Goal: Use online tool/utility

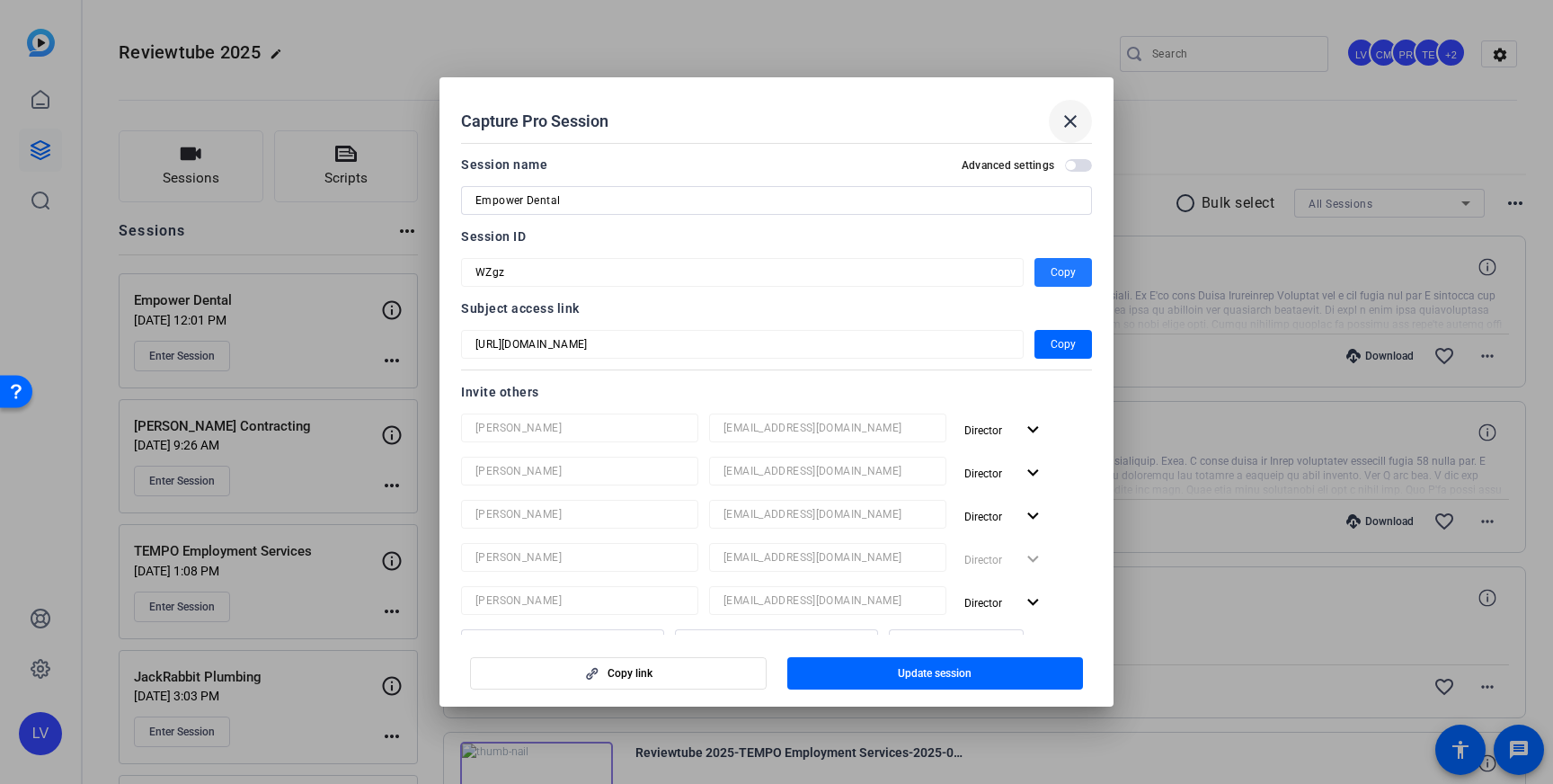
click at [1071, 129] on mat-icon "close" at bounding box center [1071, 122] width 22 height 22
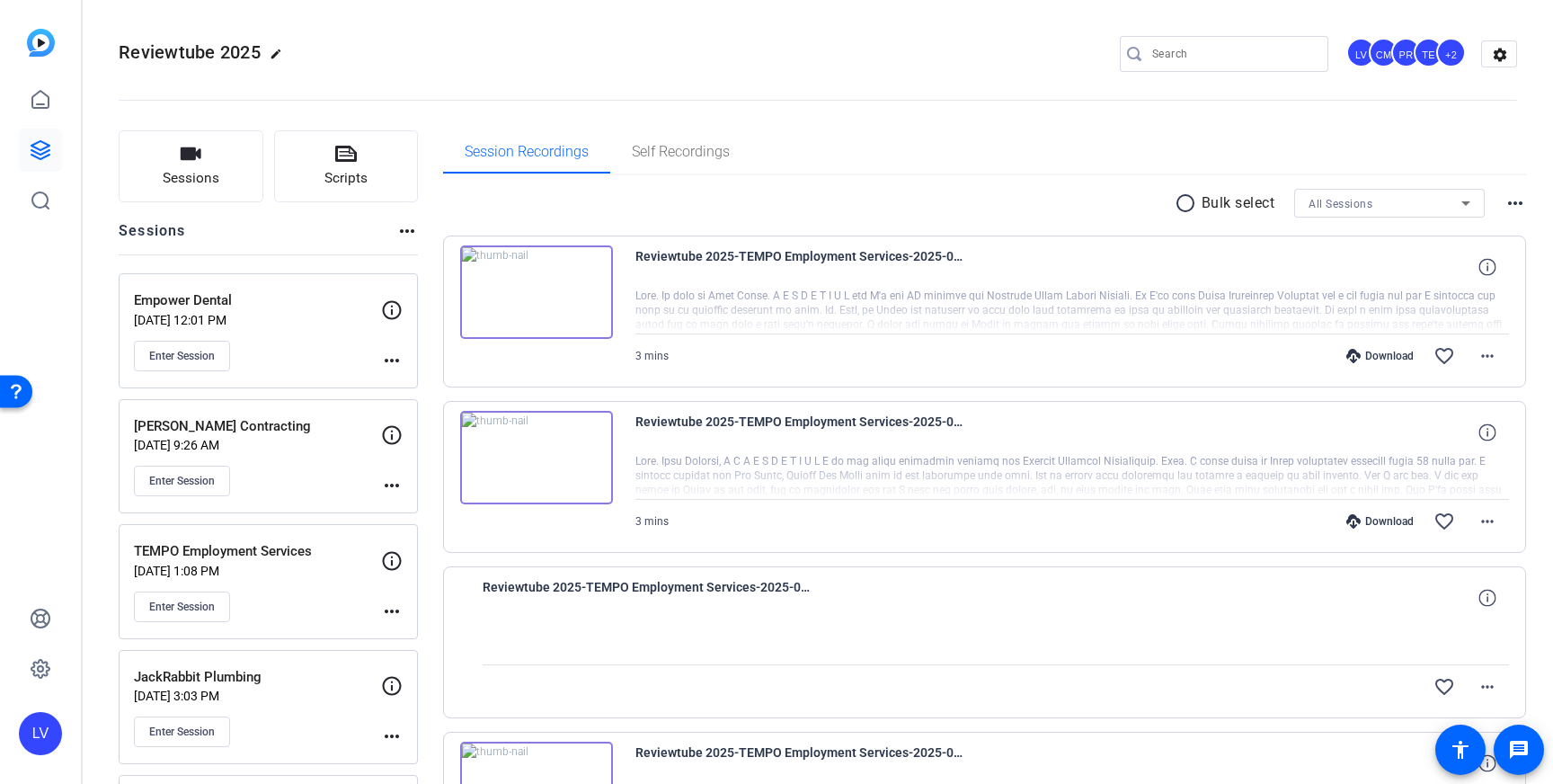
click at [161, 340] on button "Enter Session" at bounding box center [182, 356] width 96 height 31
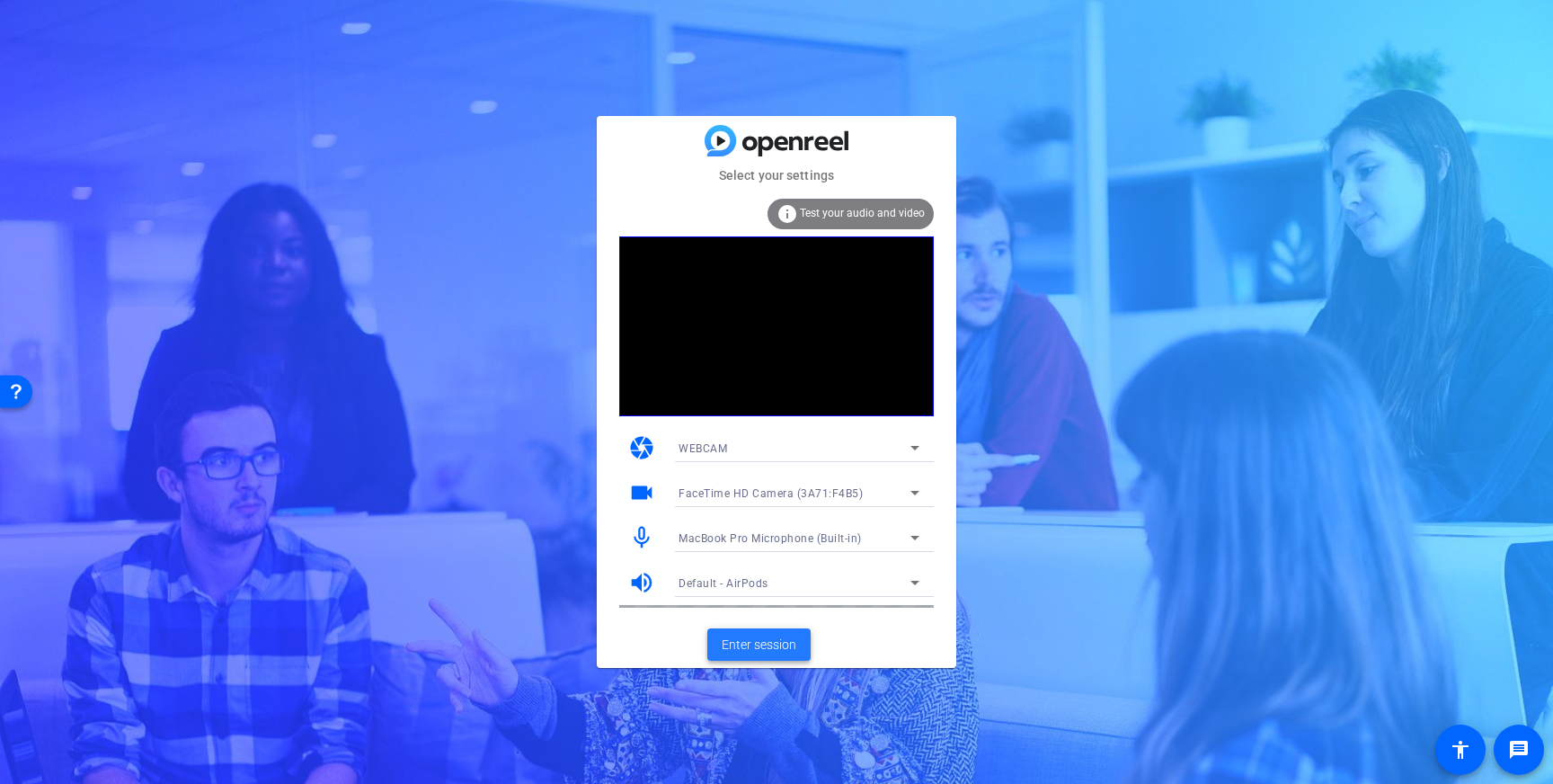
click at [768, 638] on span "Enter session" at bounding box center [759, 645] width 75 height 19
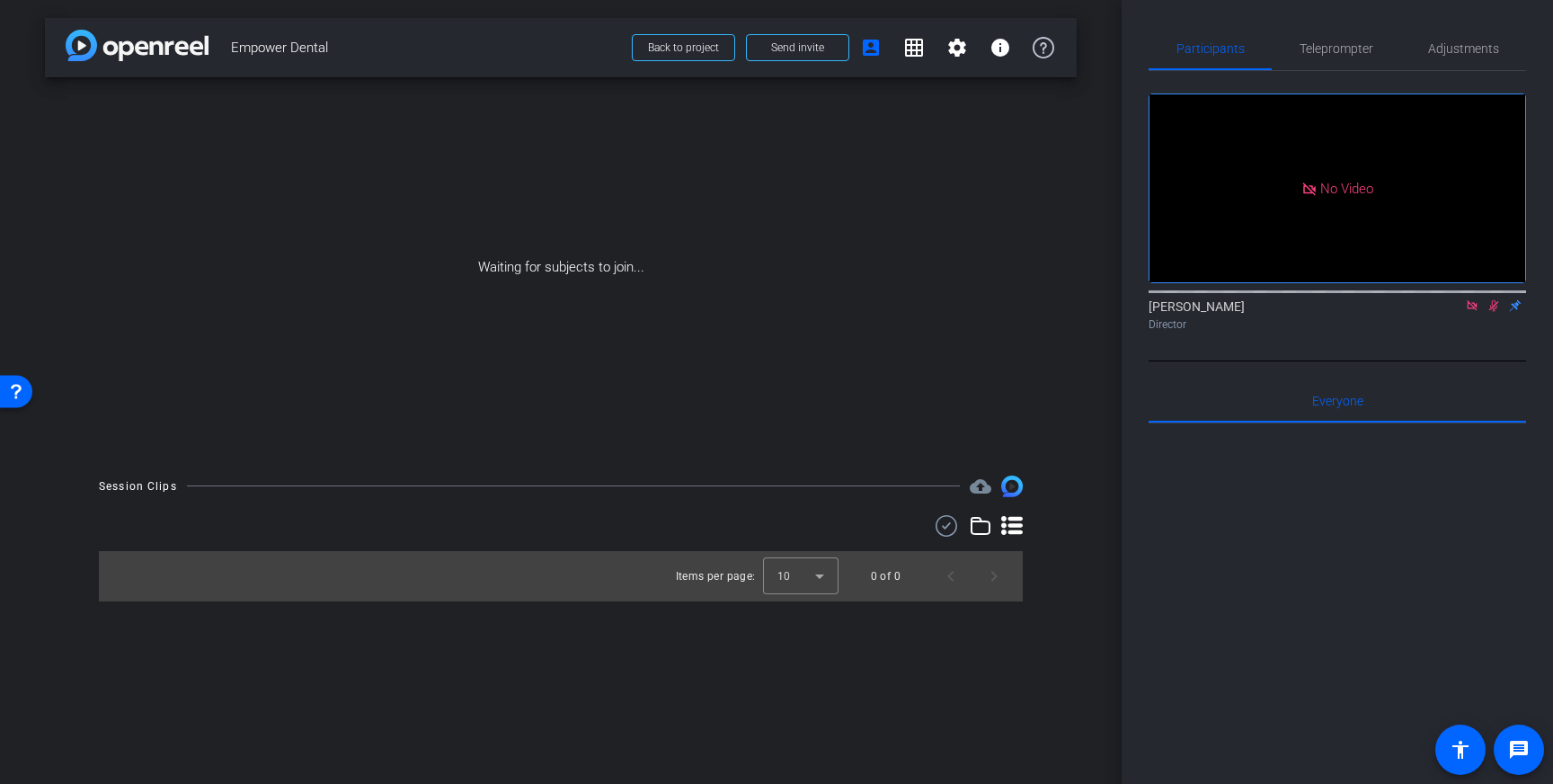
click at [1475, 312] on icon at bounding box center [1472, 306] width 15 height 13
click at [1472, 312] on icon at bounding box center [1472, 306] width 15 height 13
